Goal: Find specific page/section: Find specific page/section

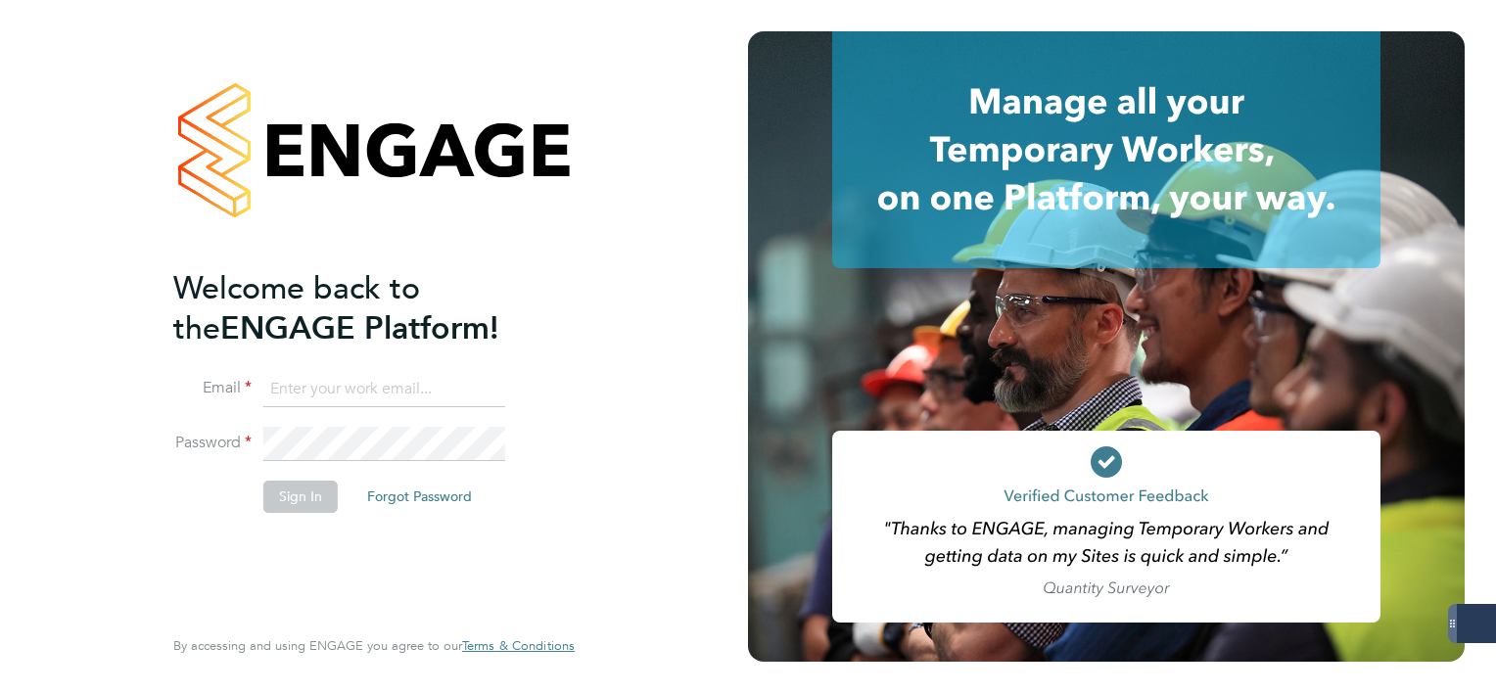
type input "ellie.mandell@konnectrecruit.co.uk"
click at [313, 491] on button "Sign In" at bounding box center [300, 496] width 74 height 31
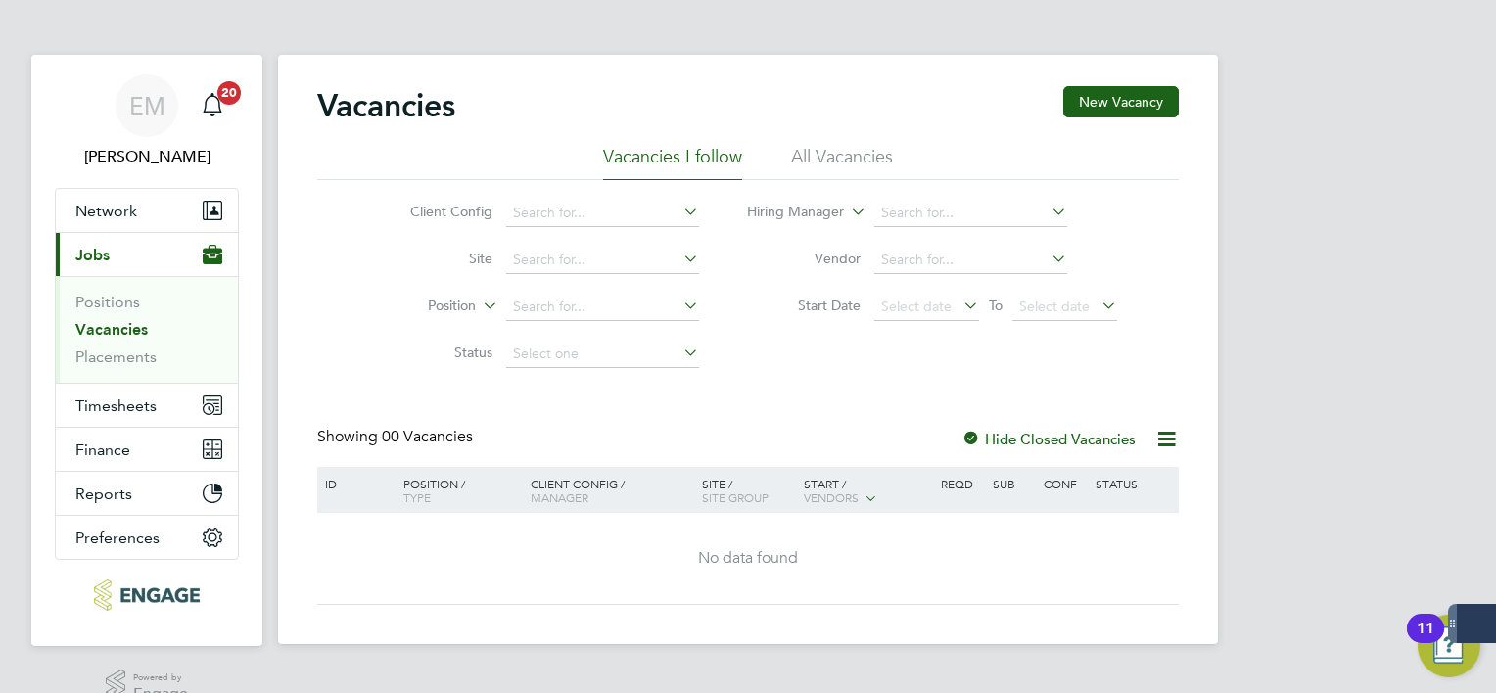
click at [120, 334] on link "Vacancies" at bounding box center [111, 329] width 72 height 19
